Goal: Task Accomplishment & Management: Manage account settings

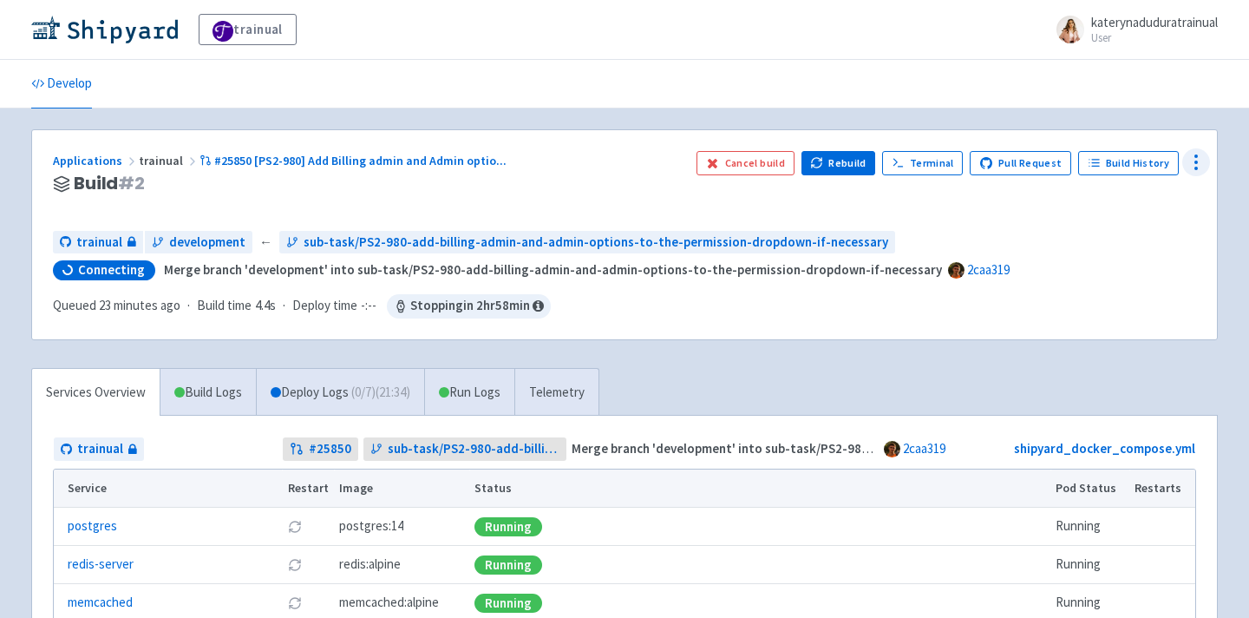
click at [1196, 156] on circle at bounding box center [1197, 156] width 2 height 2
click at [1111, 260] on span "Visitors" at bounding box center [1093, 264] width 41 height 24
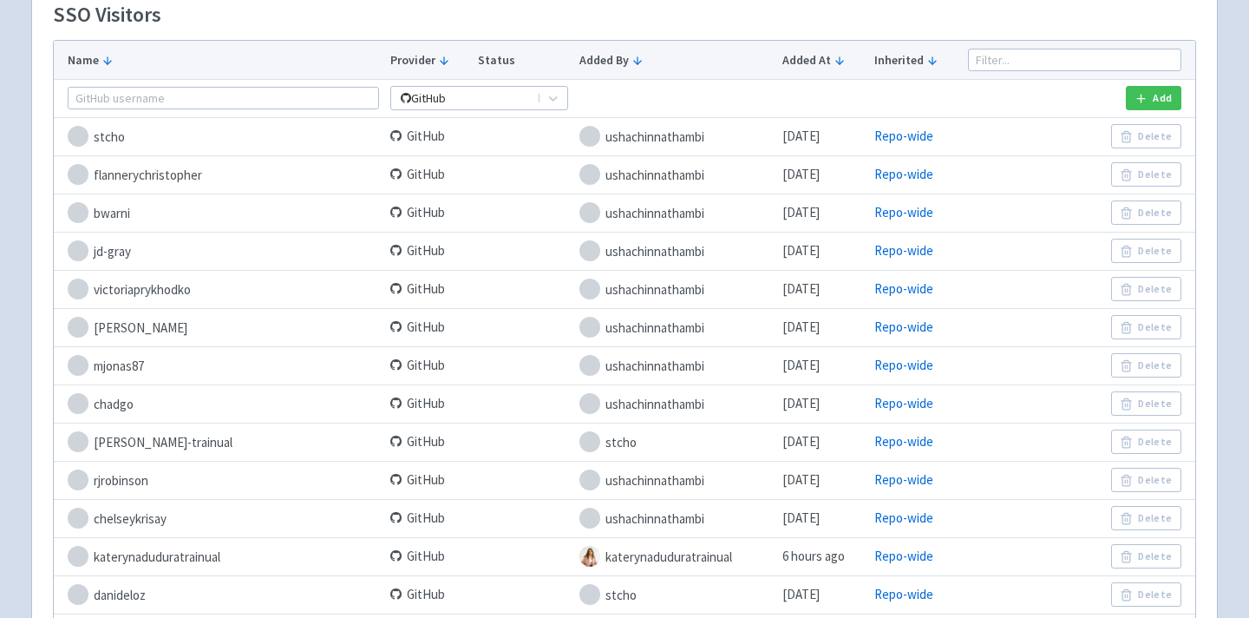
scroll to position [338, 0]
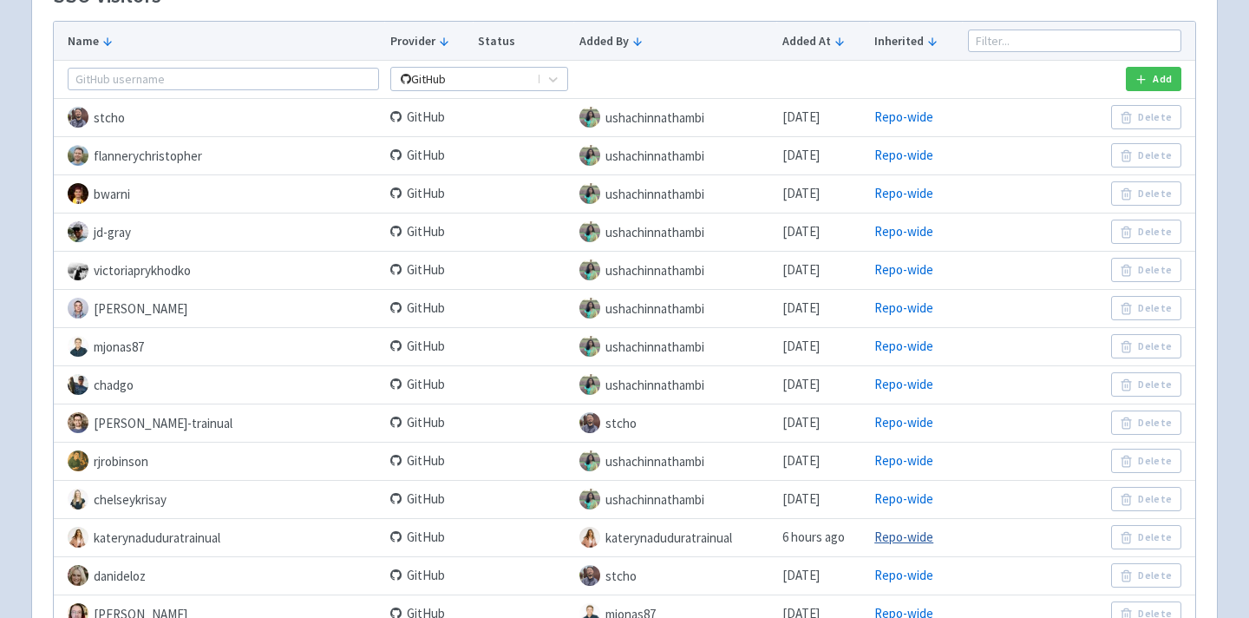
click at [908, 539] on link "Repo-wide" at bounding box center [904, 536] width 59 height 16
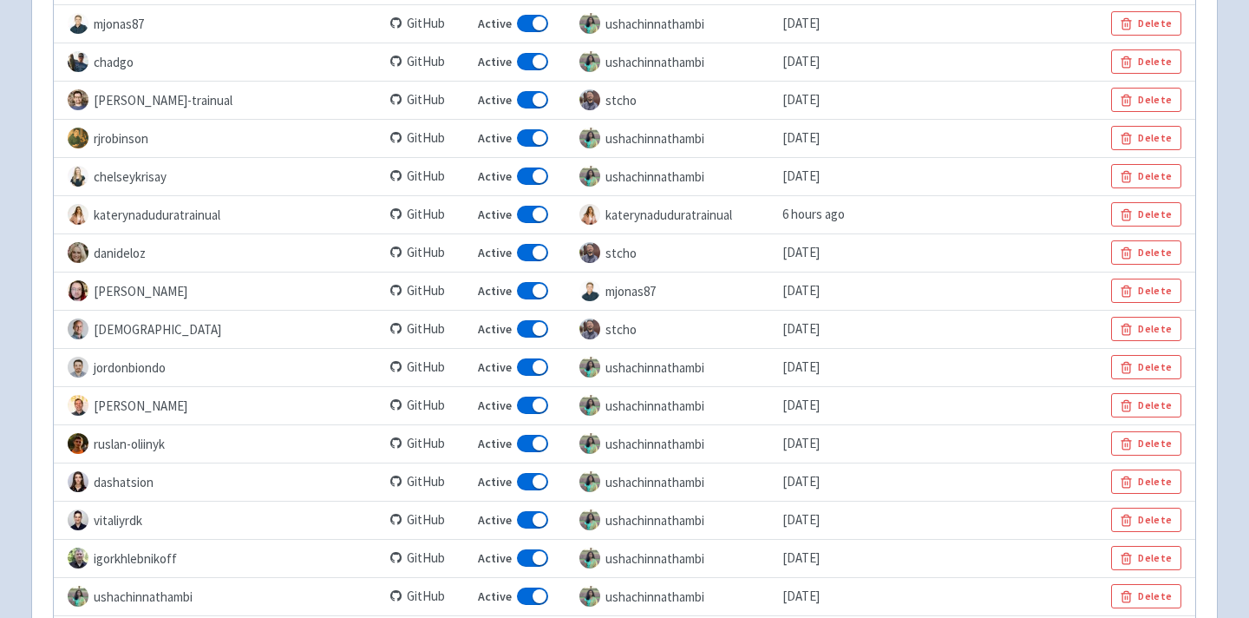
scroll to position [650, 0]
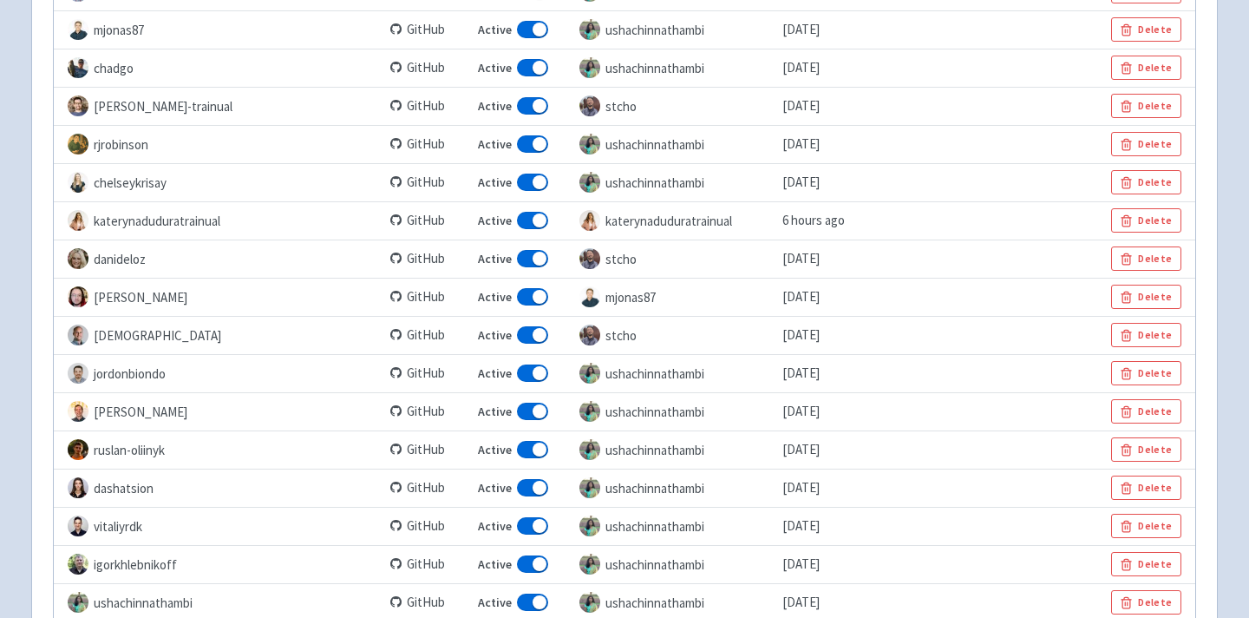
click at [517, 222] on span at bounding box center [532, 220] width 31 height 17
click at [478, 222] on input "Active" at bounding box center [483, 220] width 11 height 11
checkbox input "true"
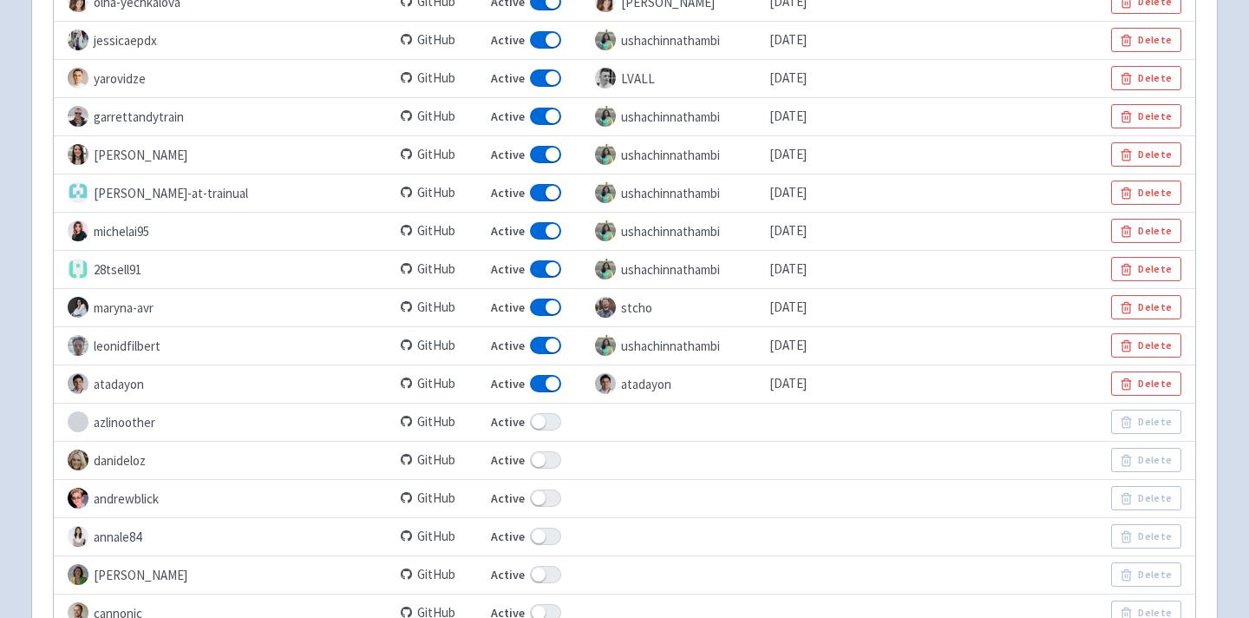
scroll to position [2233, 0]
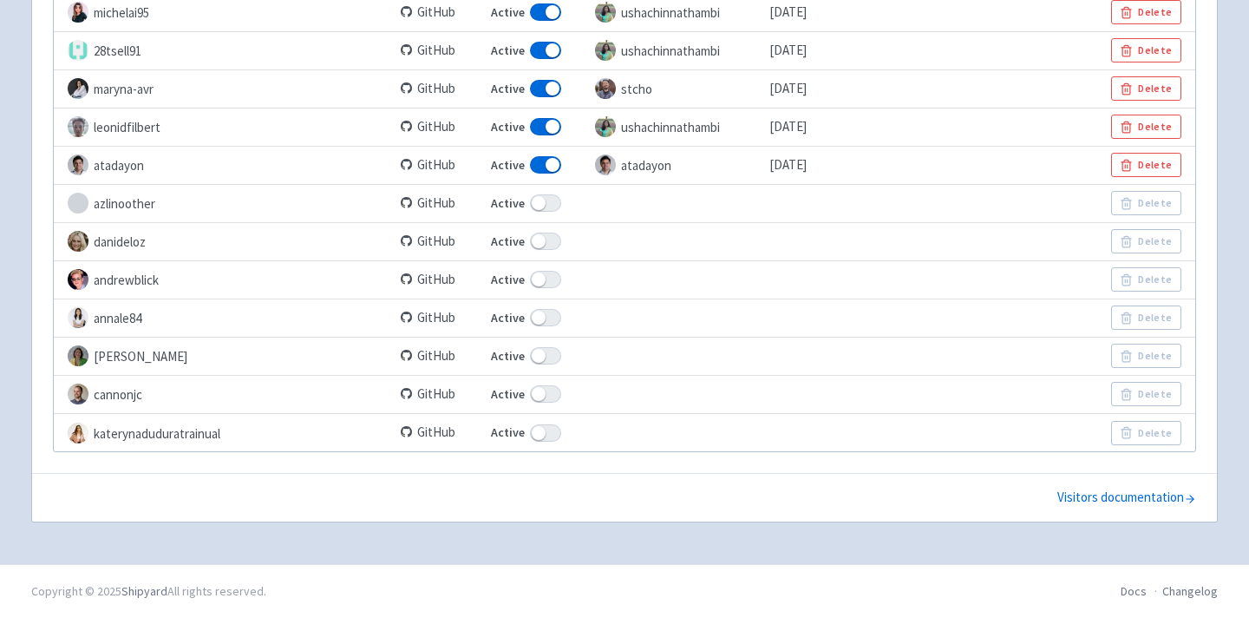
click at [530, 437] on span at bounding box center [545, 432] width 31 height 17
click at [491, 437] on input "Active" at bounding box center [496, 432] width 11 height 11
checkbox input "false"
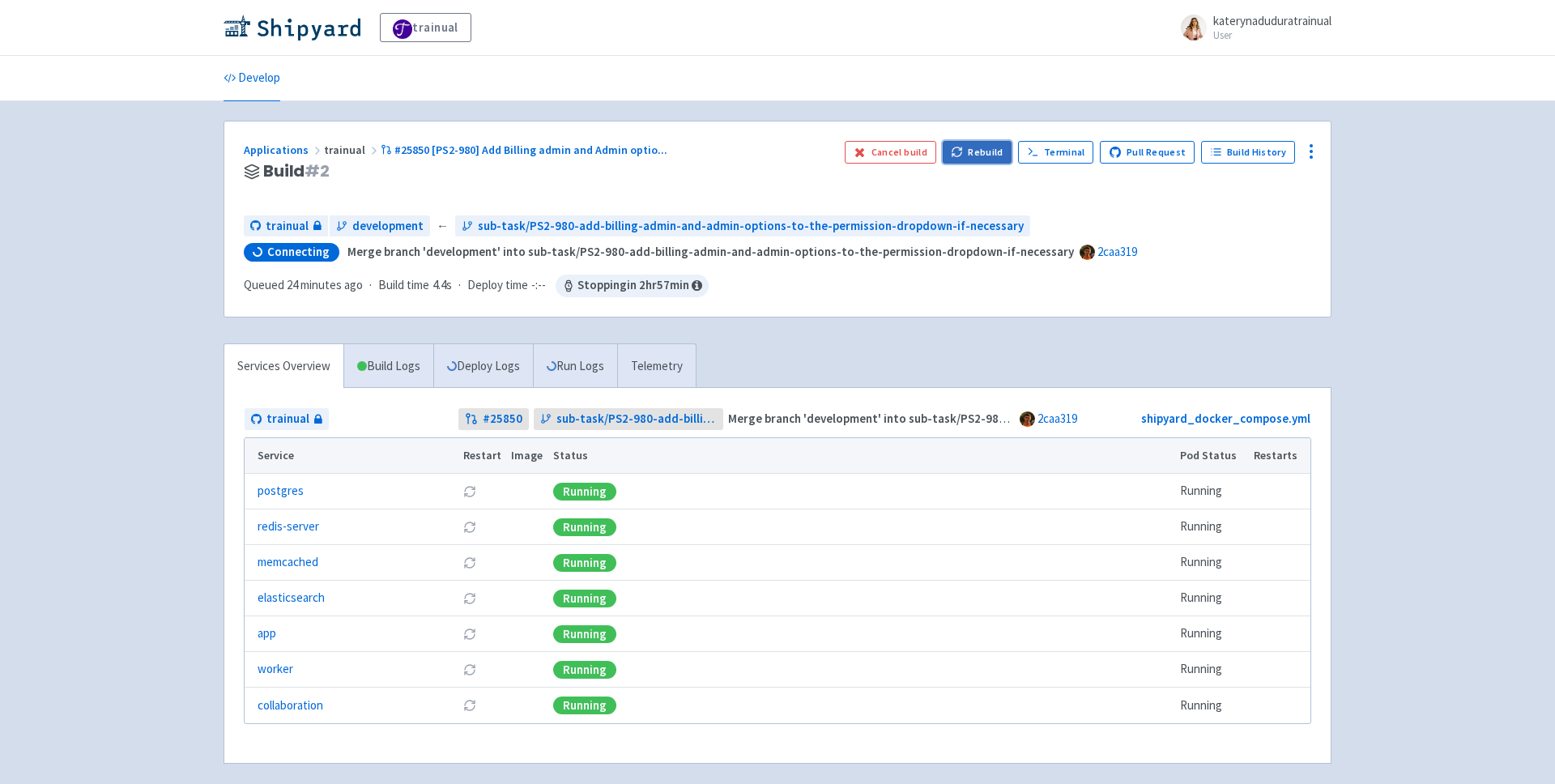
click at [994, 158] on button "Rebuild" at bounding box center [977, 152] width 70 height 22
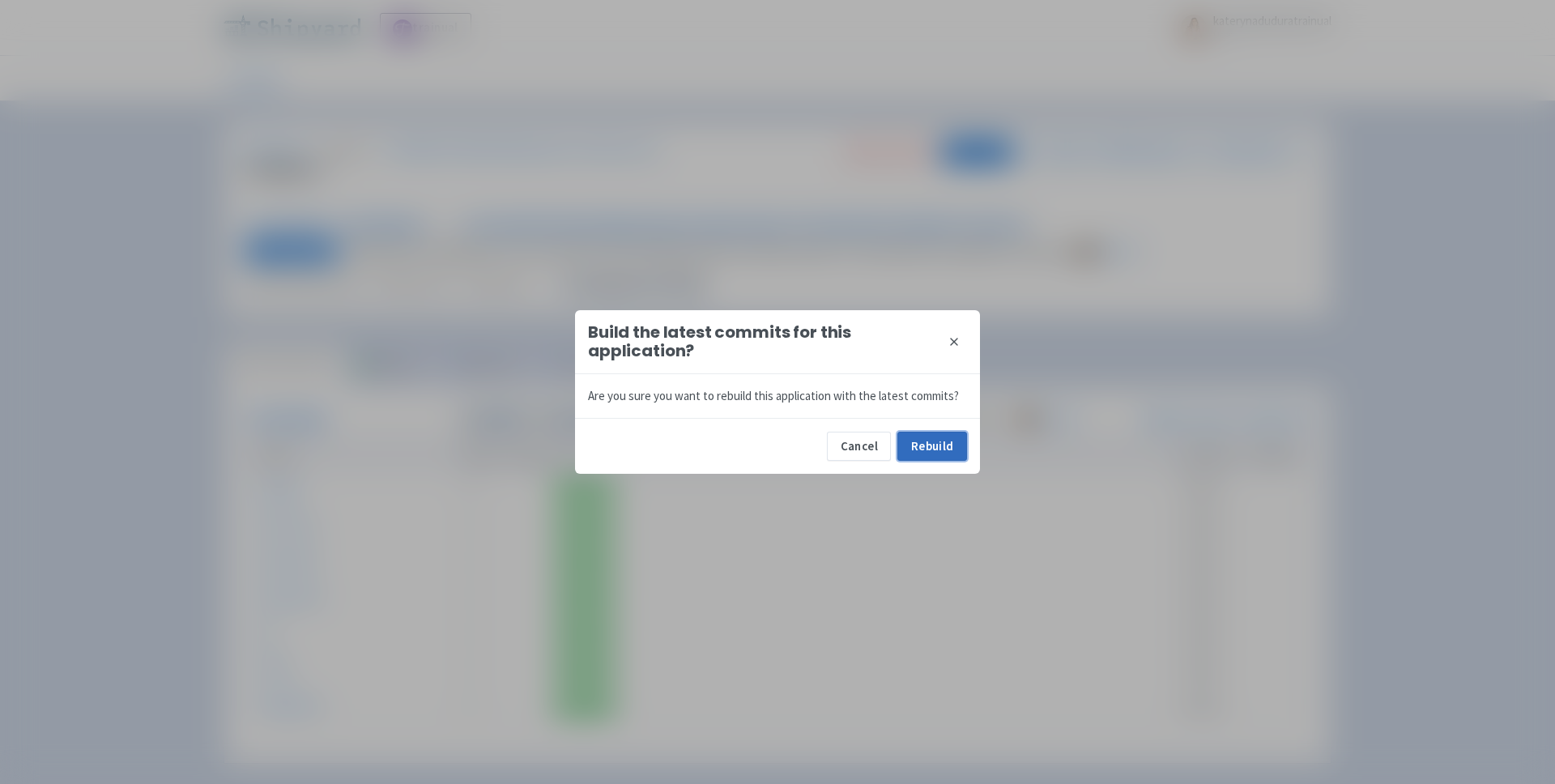
click at [936, 460] on button "Rebuild" at bounding box center [932, 445] width 70 height 29
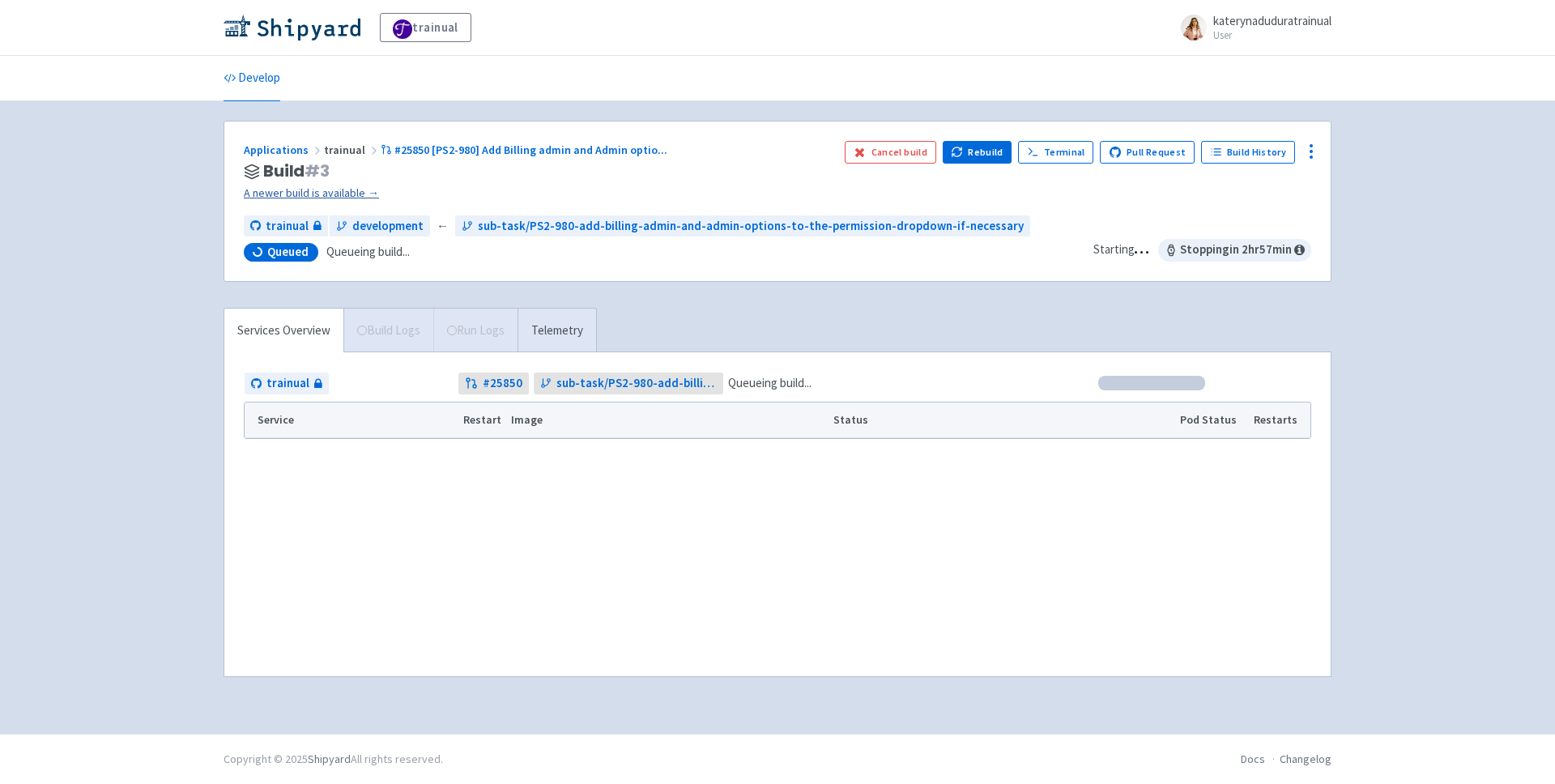
click at [347, 193] on link "A newer build is available →" at bounding box center [538, 193] width 588 height 19
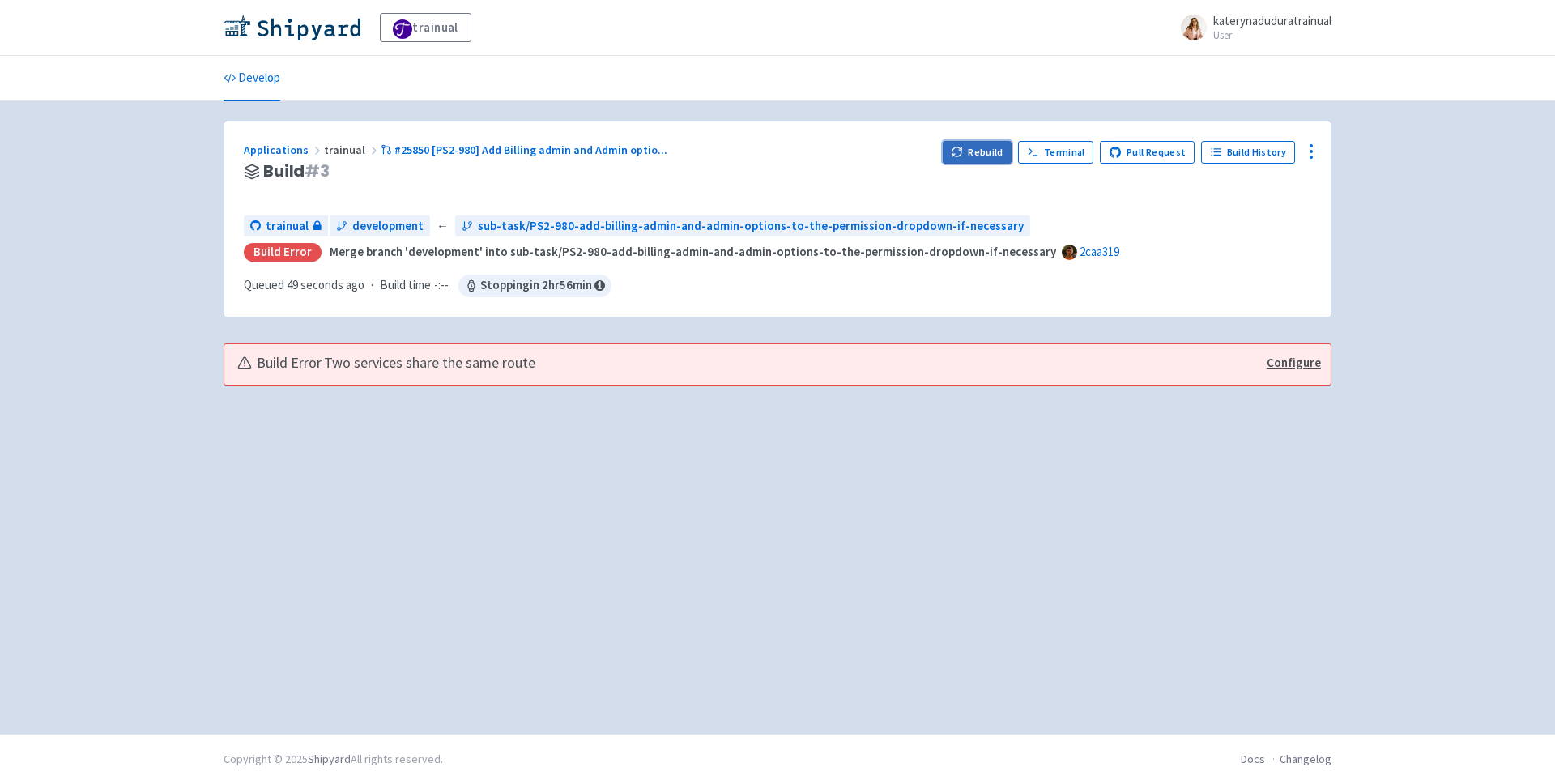
click at [961, 155] on icon "button" at bounding box center [957, 154] width 9 height 5
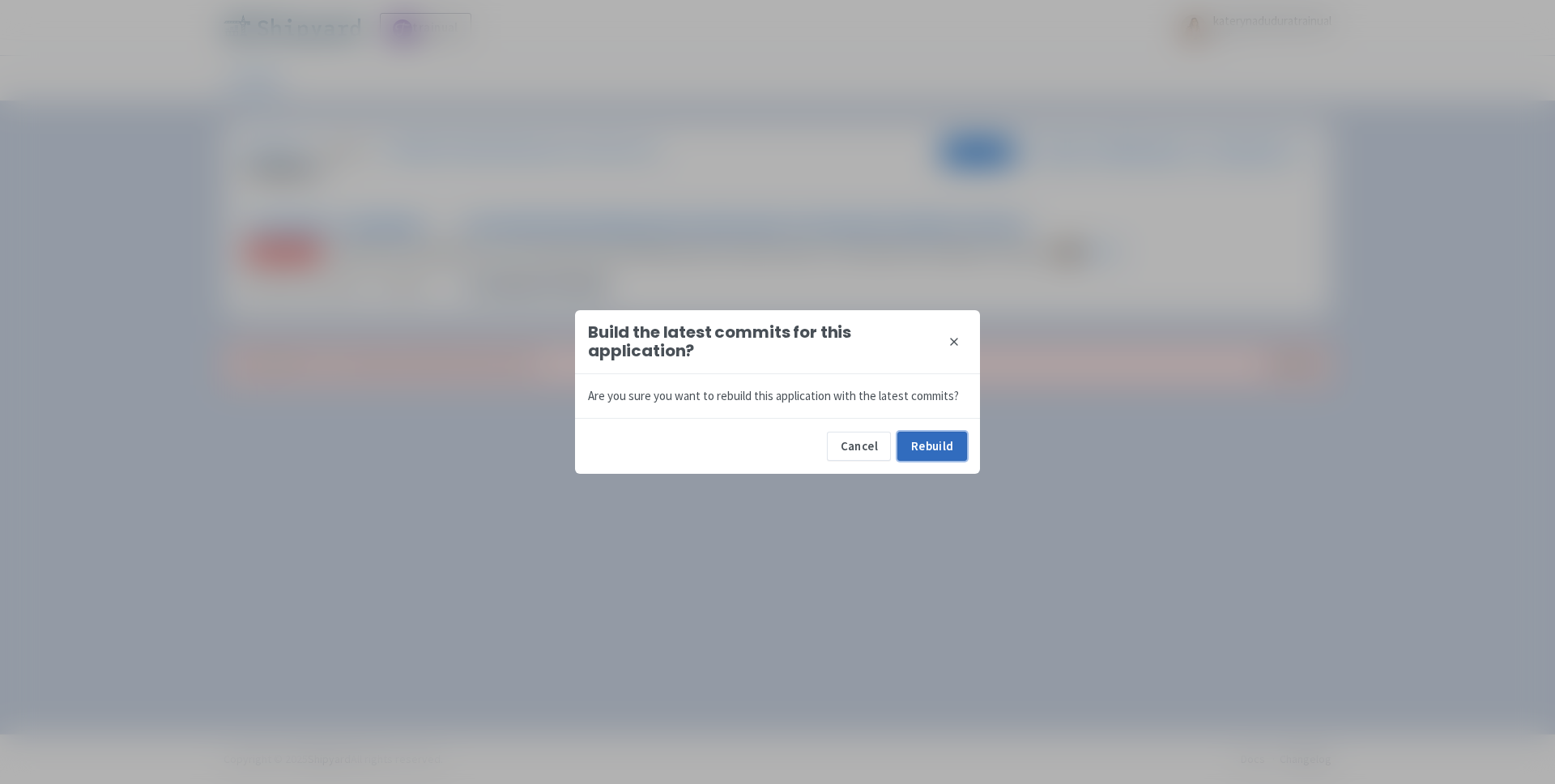
click at [936, 454] on button "Rebuild" at bounding box center [932, 445] width 70 height 29
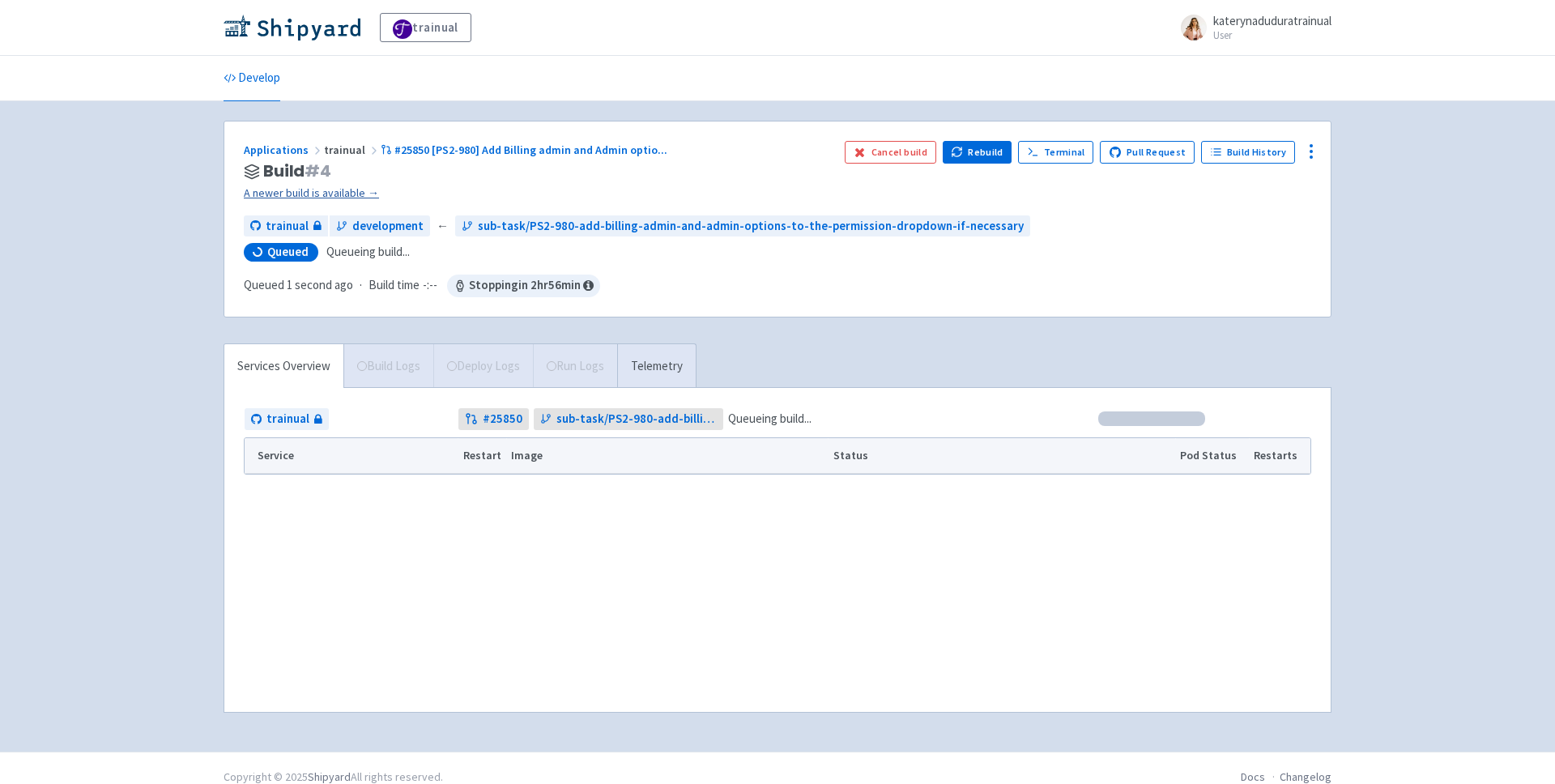
click at [341, 197] on link "A newer build is available →" at bounding box center [538, 193] width 588 height 19
